Goal: Task Accomplishment & Management: Complete application form

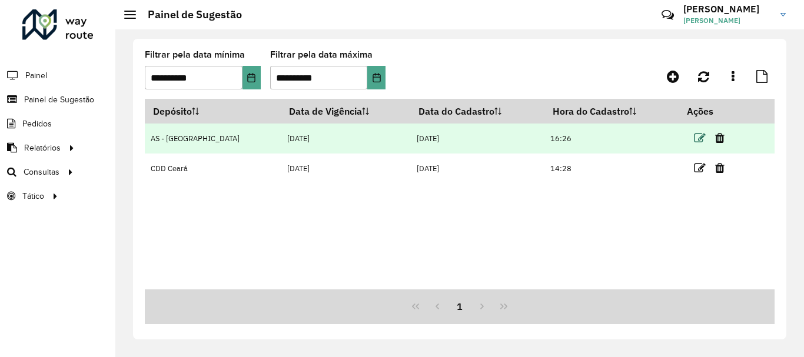
click at [694, 136] on icon at bounding box center [700, 138] width 12 height 12
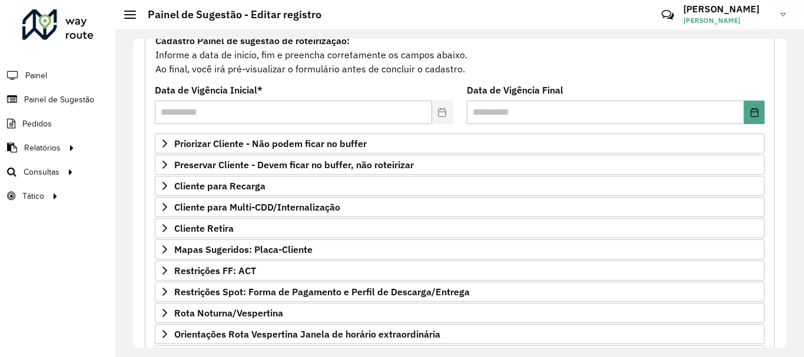
scroll to position [177, 0]
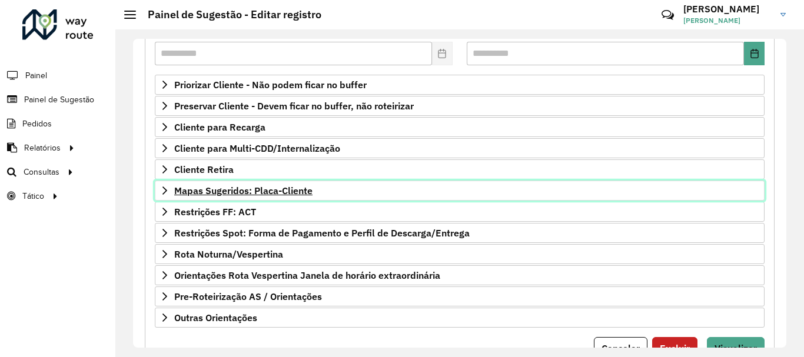
click at [271, 194] on span "Mapas Sugeridos: Placa-Cliente" at bounding box center [243, 190] width 138 height 9
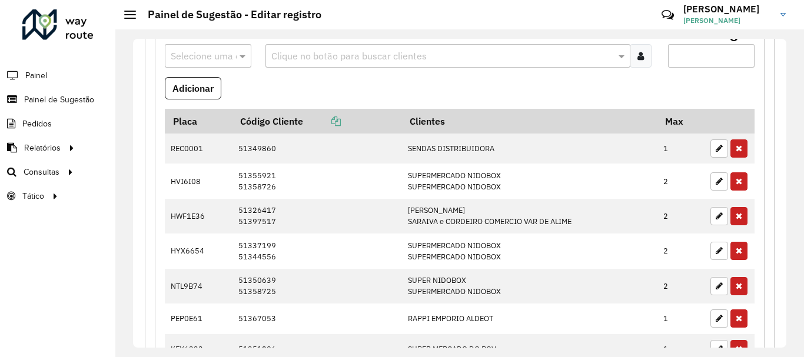
scroll to position [412, 0]
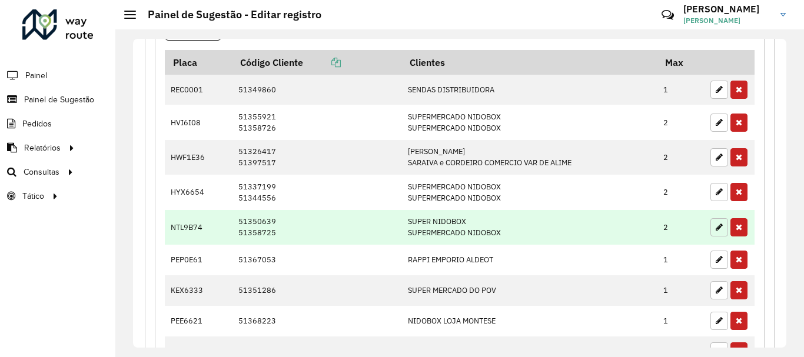
click at [715, 229] on icon "button" at bounding box center [718, 227] width 7 height 8
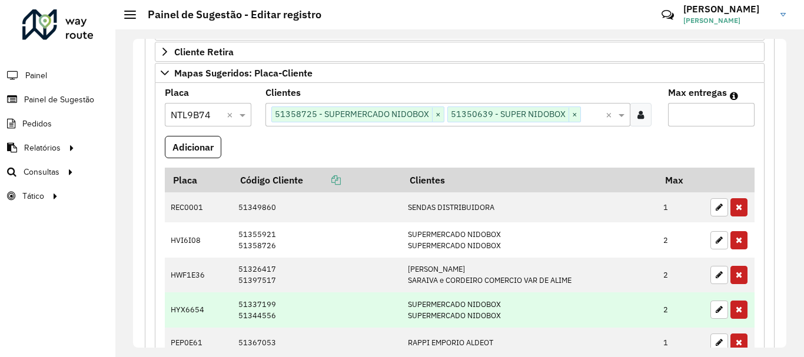
scroll to position [177, 0]
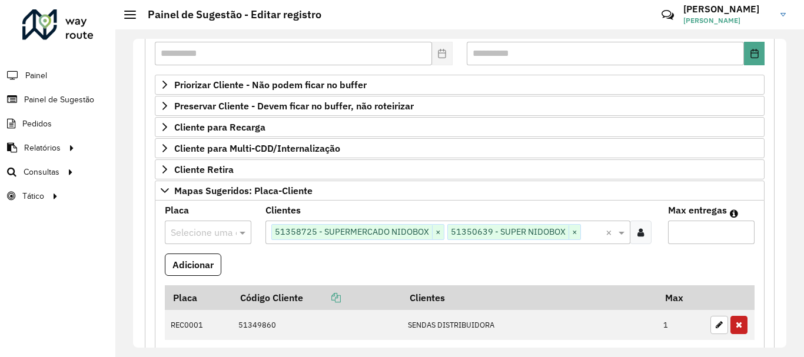
click at [179, 233] on input "text" at bounding box center [196, 233] width 51 height 14
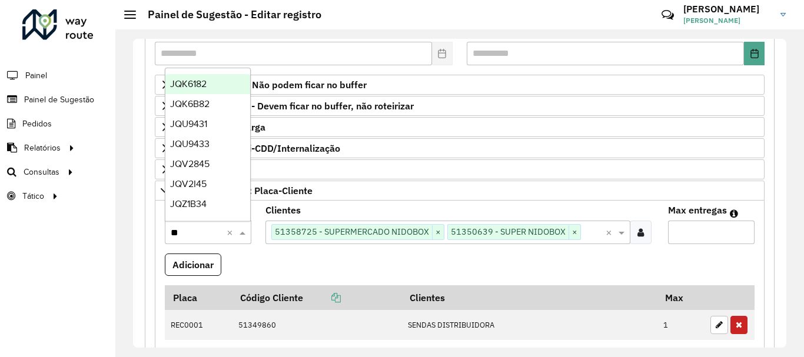
type input "***"
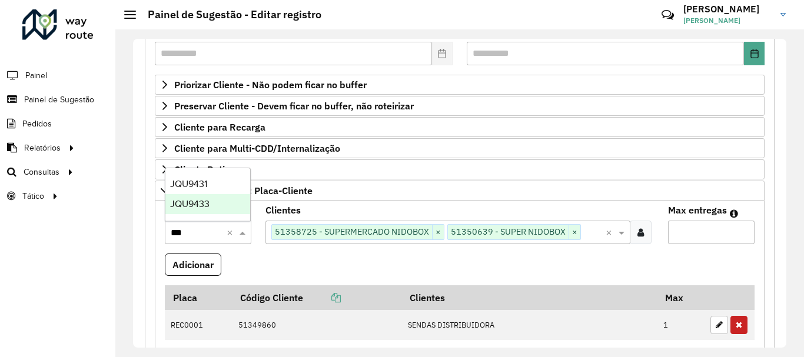
click at [188, 207] on span "JQU9433" at bounding box center [189, 204] width 39 height 10
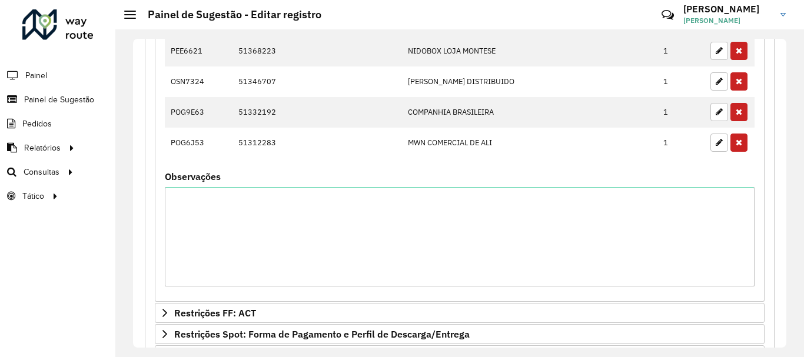
scroll to position [235, 0]
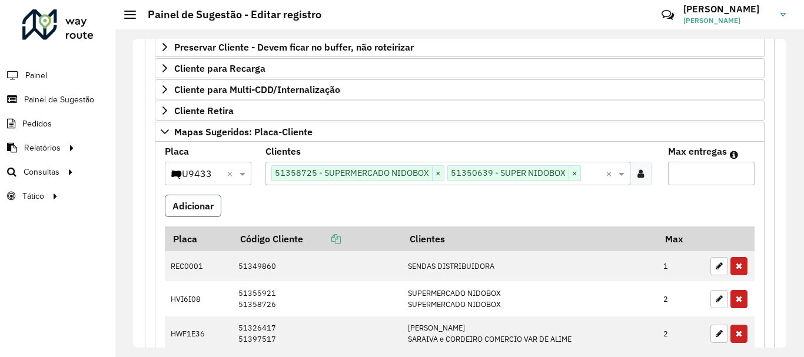
click at [188, 202] on button "Adicionar" at bounding box center [193, 206] width 56 height 22
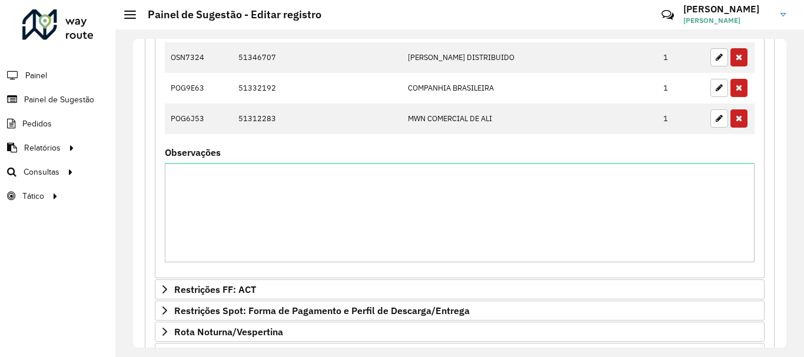
scroll to position [837, 0]
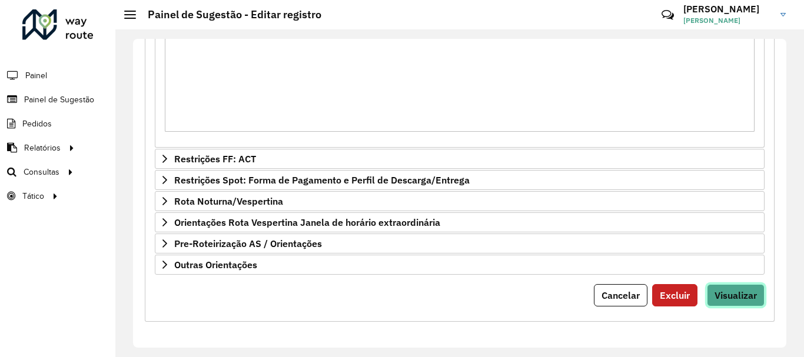
click at [719, 292] on span "Visualizar" at bounding box center [735, 295] width 42 height 12
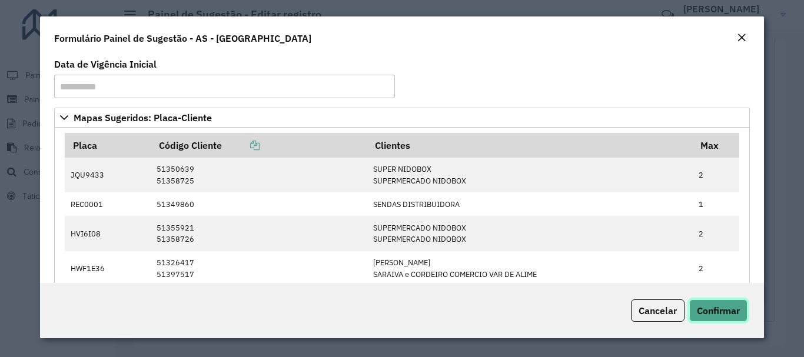
click at [702, 311] on span "Confirmar" at bounding box center [718, 311] width 43 height 12
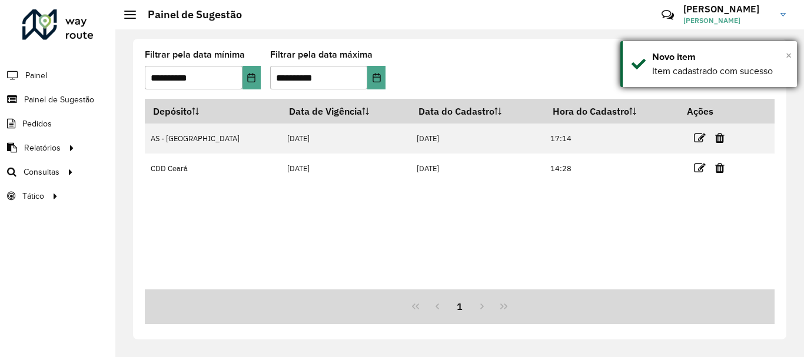
click at [787, 56] on span "×" at bounding box center [789, 55] width 6 height 13
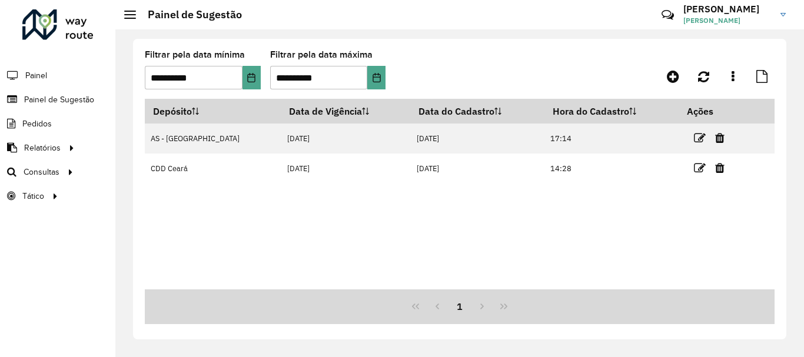
click at [778, 164] on div "**********" at bounding box center [459, 189] width 653 height 301
click at [674, 72] on icon at bounding box center [673, 76] width 12 height 14
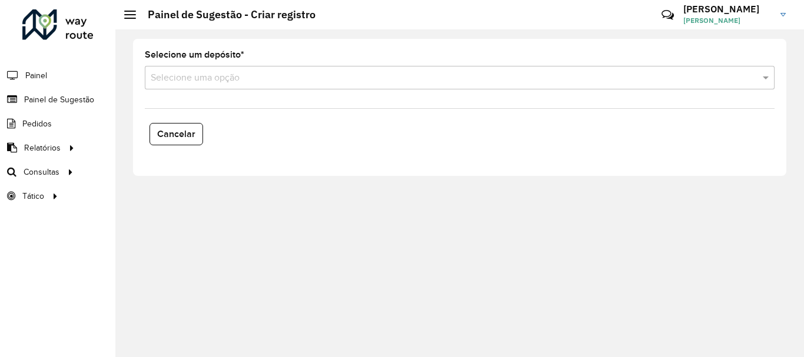
click at [250, 79] on input "text" at bounding box center [448, 78] width 594 height 14
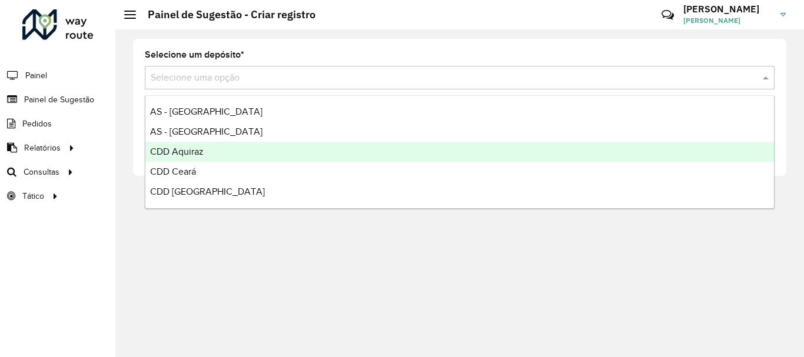
click at [189, 156] on span "CDD Aquiraz" at bounding box center [177, 152] width 54 height 10
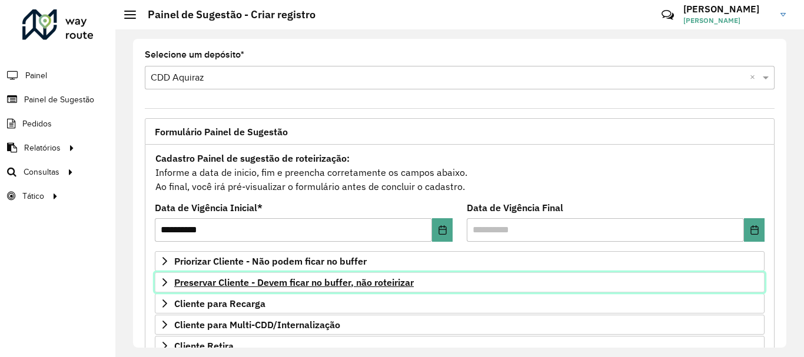
click at [266, 285] on span "Preservar Cliente - Devem ficar no buffer, não roteirizar" at bounding box center [293, 282] width 239 height 9
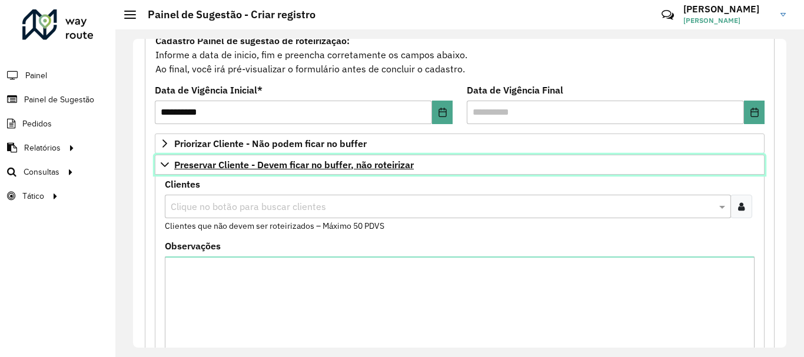
scroll to position [177, 0]
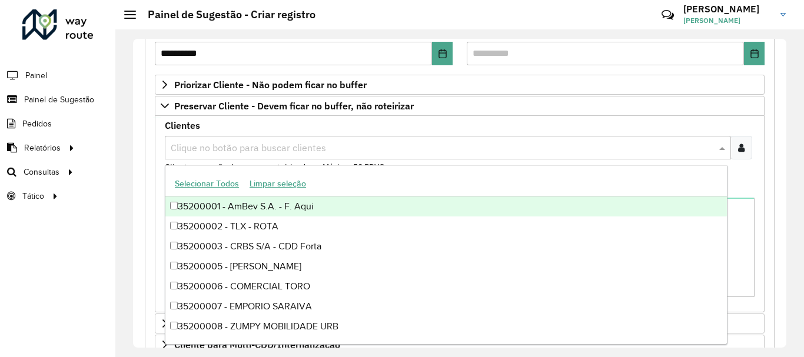
click at [220, 154] on input "text" at bounding box center [442, 148] width 548 height 14
paste input "*****"
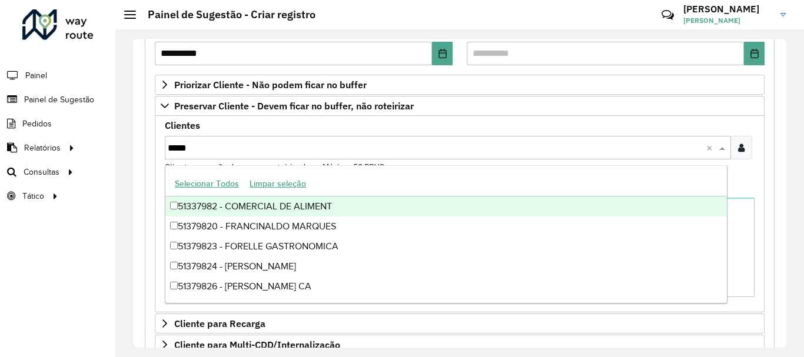
type input "*****"
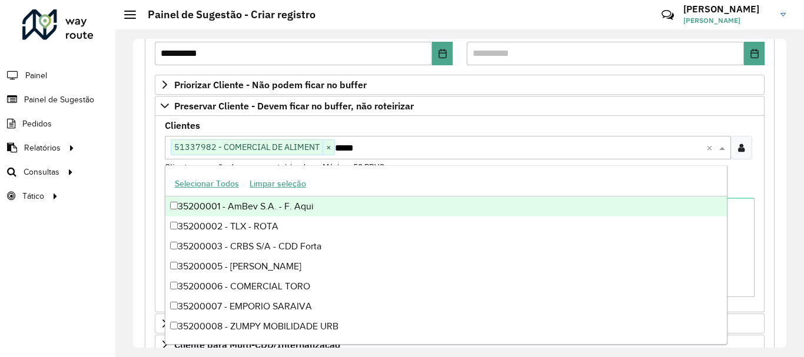
click at [771, 159] on div "**********" at bounding box center [460, 257] width 644 height 630
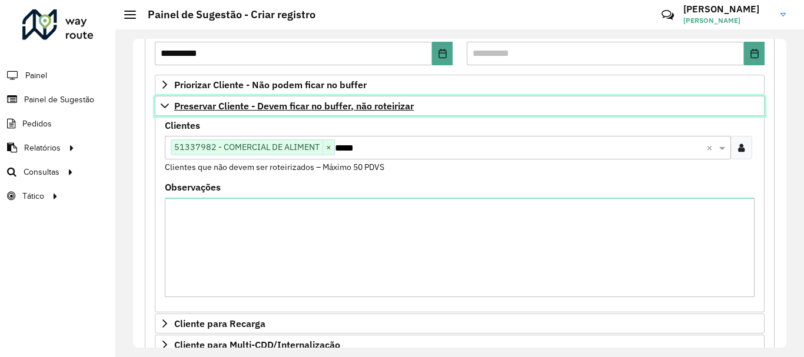
click at [229, 107] on span "Preservar Cliente - Devem ficar no buffer, não roteirizar" at bounding box center [293, 105] width 239 height 9
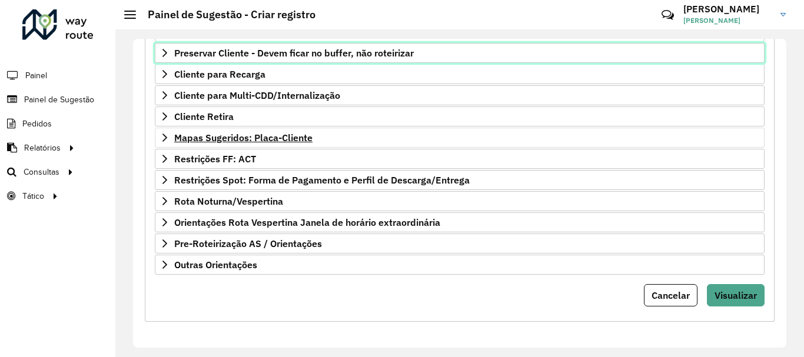
scroll to position [171, 0]
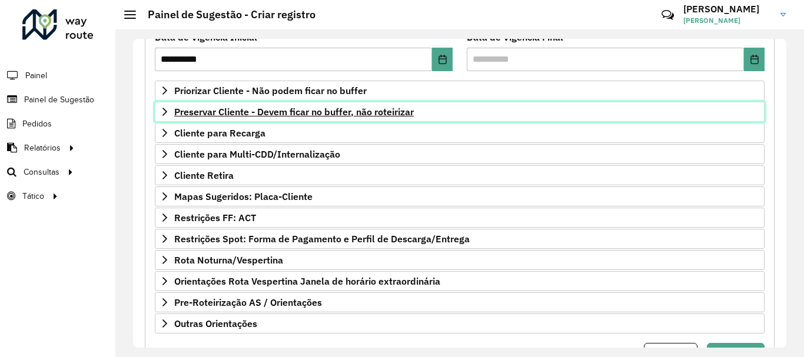
click at [204, 110] on span "Preservar Cliente - Devem ficar no buffer, não roteirizar" at bounding box center [293, 111] width 239 height 9
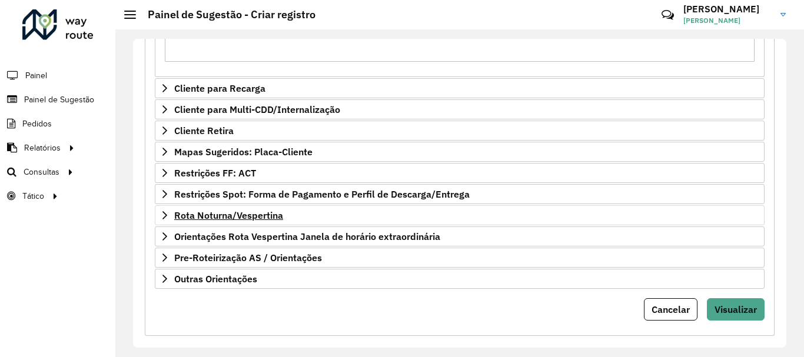
scroll to position [426, 0]
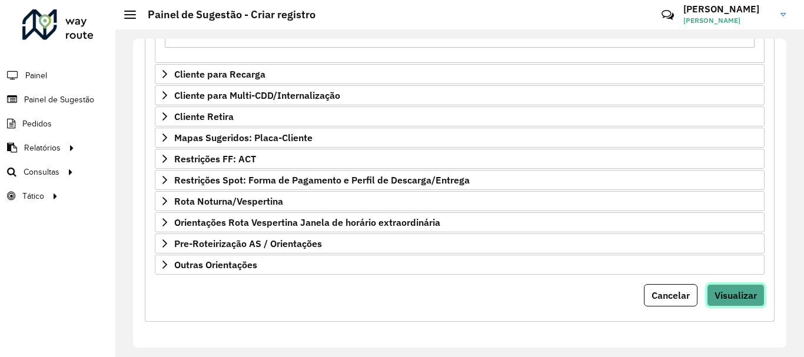
click at [709, 287] on button "Visualizar" at bounding box center [736, 295] width 58 height 22
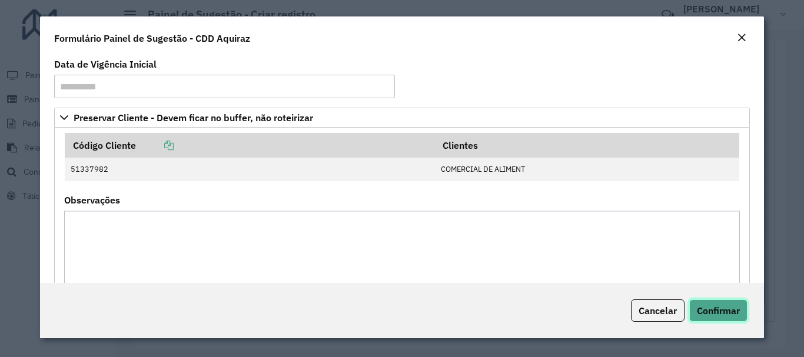
click at [704, 308] on span "Confirmar" at bounding box center [718, 311] width 43 height 12
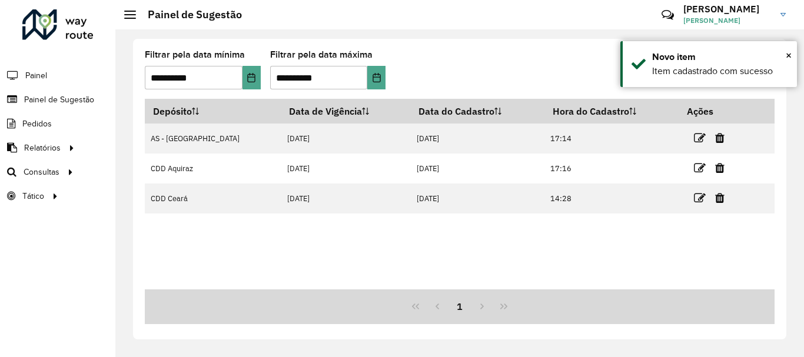
click at [717, 254] on div "Depósito Data de Vigência Data do Cadastro Hora do Cadastro Ações AS - [GEOGRAP…" at bounding box center [460, 194] width 630 height 191
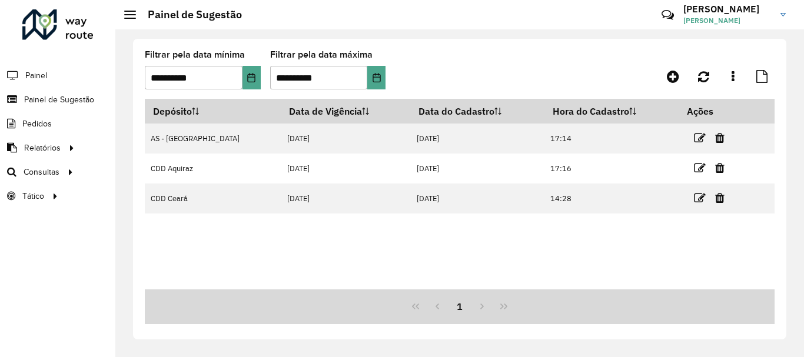
click at [321, 262] on div "Depósito Data de Vigência Data do Cadastro Hora do Cadastro Ações AS - [GEOGRAP…" at bounding box center [460, 194] width 630 height 191
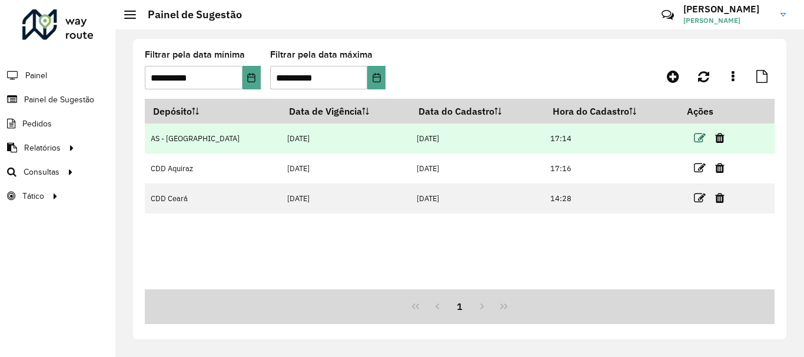
click at [695, 135] on icon at bounding box center [700, 138] width 12 height 12
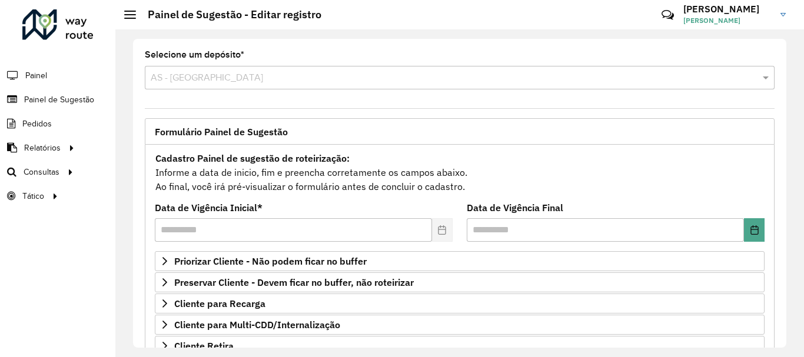
scroll to position [118, 0]
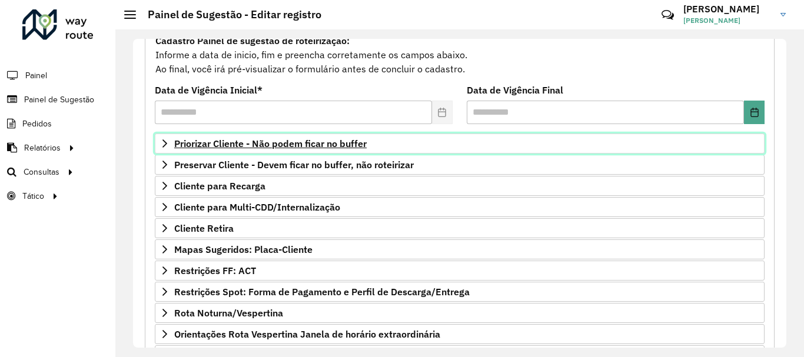
click at [250, 144] on span "Priorizar Cliente - Não podem ficar no buffer" at bounding box center [270, 143] width 192 height 9
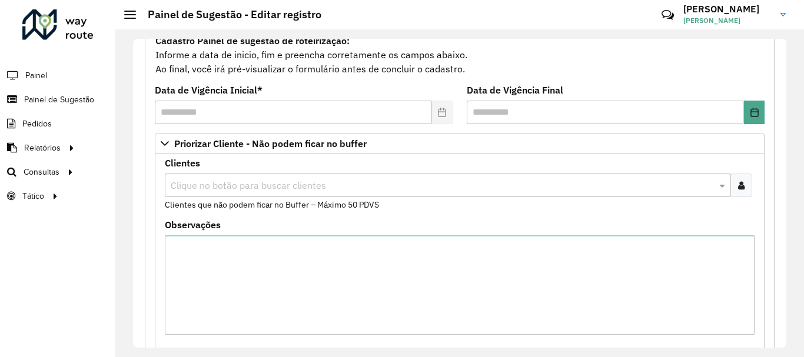
click at [330, 184] on input "text" at bounding box center [442, 186] width 548 height 14
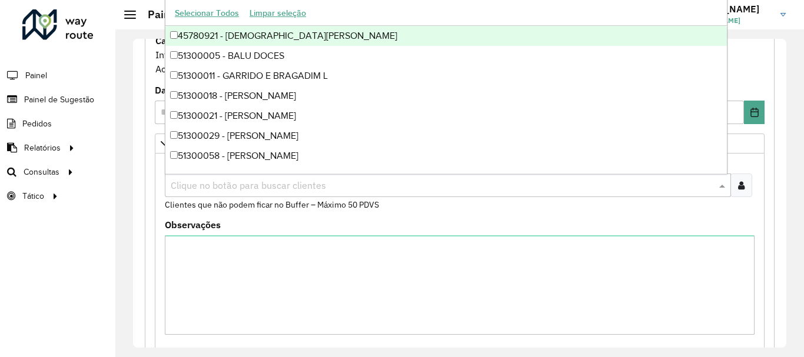
paste input "*****"
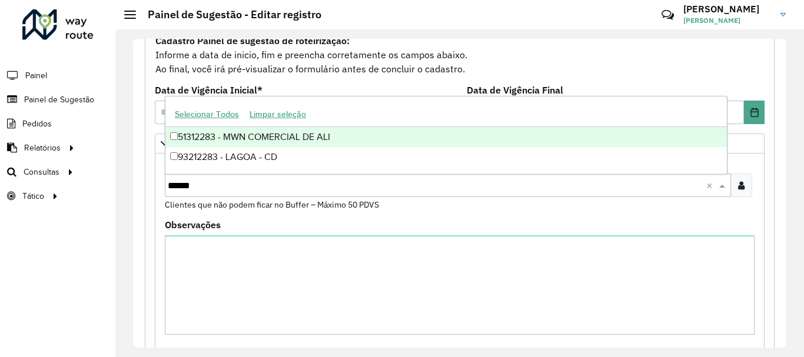
type input "*****"
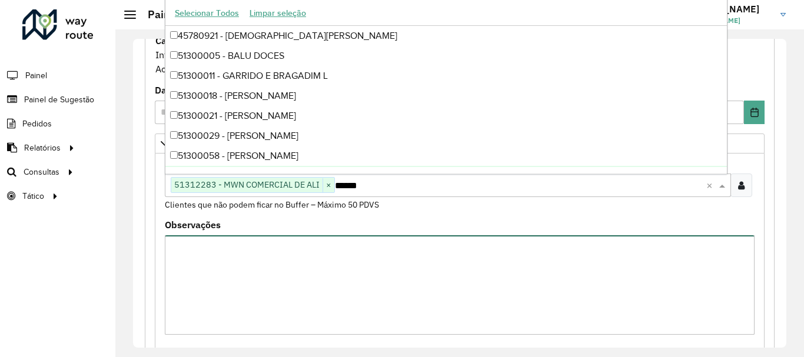
click at [231, 252] on textarea "Observações" at bounding box center [460, 284] width 590 height 99
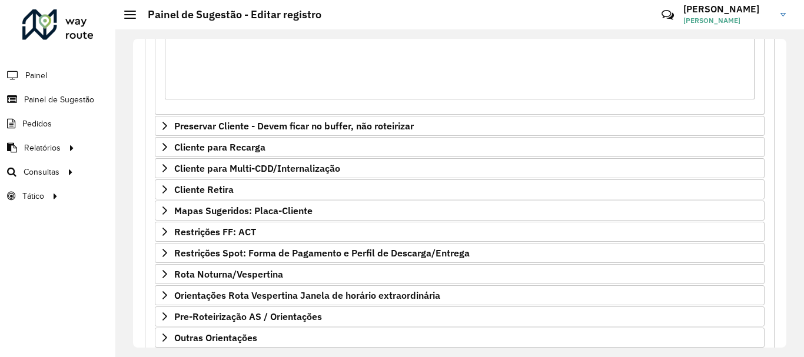
scroll to position [426, 0]
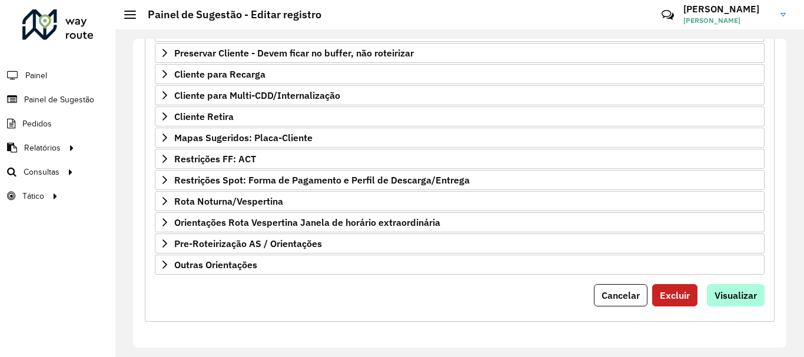
type textarea "******"
click at [727, 289] on span "Visualizar" at bounding box center [735, 295] width 42 height 12
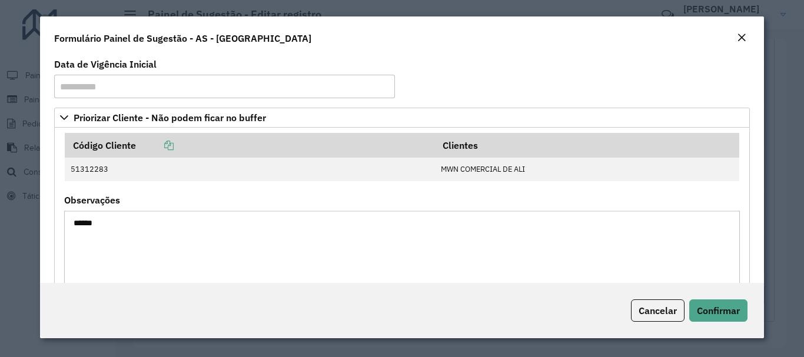
click at [721, 299] on div "Cancelar Confirmar" at bounding box center [401, 310] width 723 height 55
click at [717, 311] on span "Confirmar" at bounding box center [718, 311] width 43 height 12
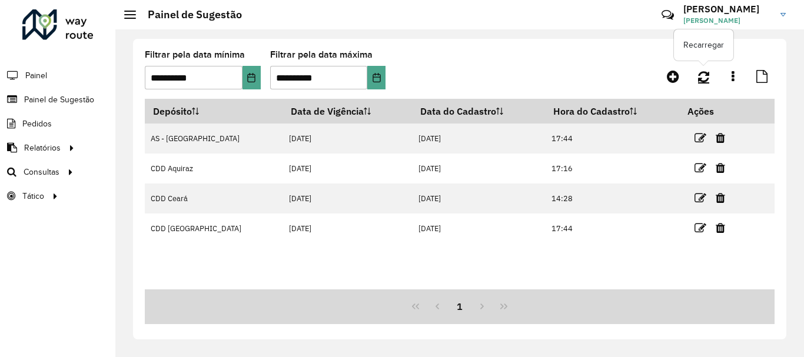
click at [698, 79] on icon at bounding box center [703, 76] width 11 height 13
